Goal: Information Seeking & Learning: Learn about a topic

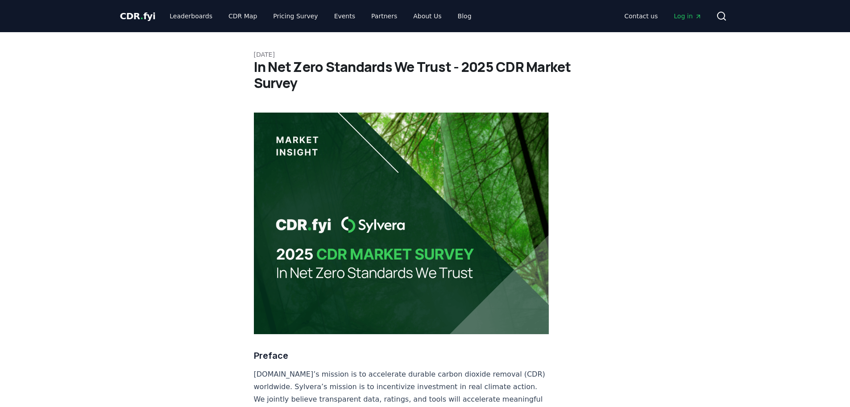
scroll to position [803, 0]
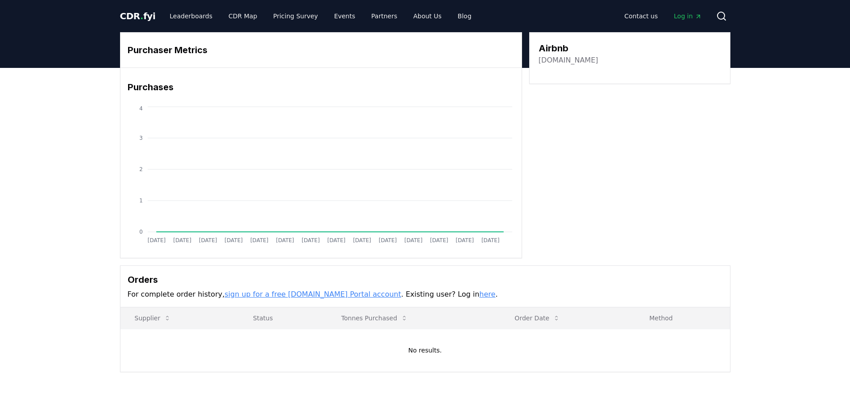
click at [479, 295] on link "here" at bounding box center [487, 294] width 16 height 8
